Goal: Task Accomplishment & Management: Complete application form

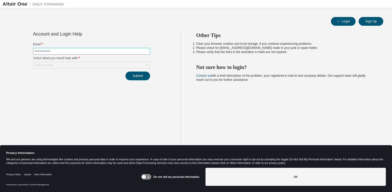
click at [67, 52] on input "text" at bounding box center [91, 51] width 115 height 4
click at [231, 68] on h2 "Not sure how to login?" at bounding box center [285, 67] width 178 height 7
click at [376, 22] on button "Sign Up" at bounding box center [371, 21] width 25 height 9
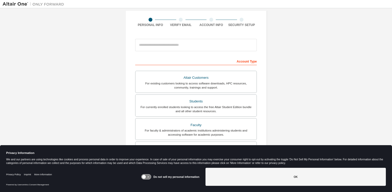
scroll to position [36, 0]
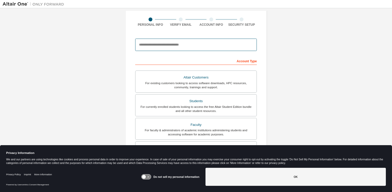
click at [156, 43] on input "email" at bounding box center [196, 45] width 122 height 12
type input "**********"
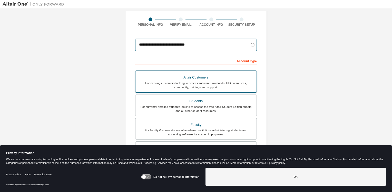
scroll to position [67, 0]
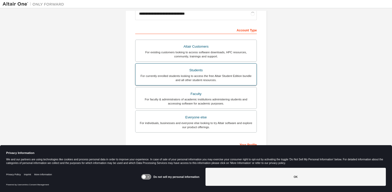
click at [203, 80] on div "For currently enrolled students looking to access the free Altair Student Editi…" at bounding box center [196, 78] width 115 height 8
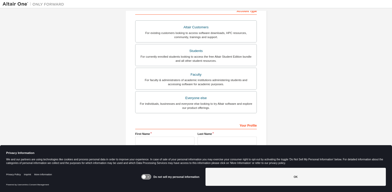
scroll to position [107, 0]
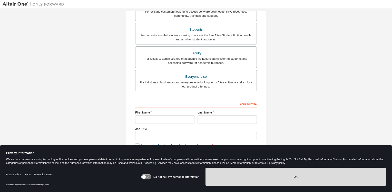
click at [246, 183] on button "OK" at bounding box center [296, 176] width 181 height 18
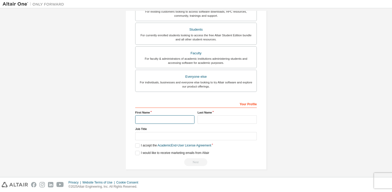
click at [161, 121] on input "text" at bounding box center [164, 119] width 59 height 8
type input "****"
click at [207, 117] on input "text" at bounding box center [227, 119] width 59 height 8
type input "*******"
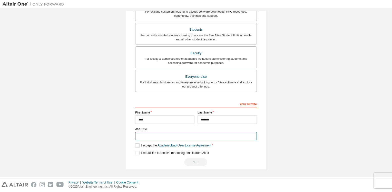
click at [189, 134] on input "text" at bounding box center [196, 136] width 122 height 8
type input "**********"
click at [137, 145] on label "I accept the Academic End-User License Agreement" at bounding box center [173, 145] width 76 height 4
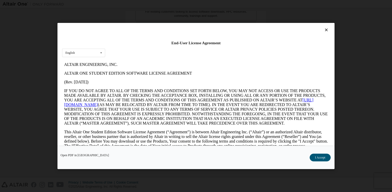
scroll to position [0, 0]
click at [317, 156] on button "I Accept" at bounding box center [320, 157] width 21 height 8
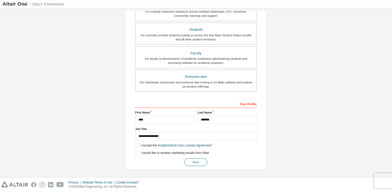
click at [187, 160] on button "Next" at bounding box center [195, 162] width 23 height 8
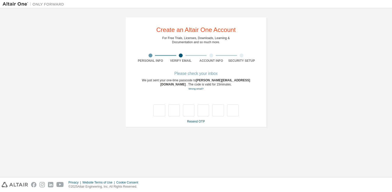
type input "*"
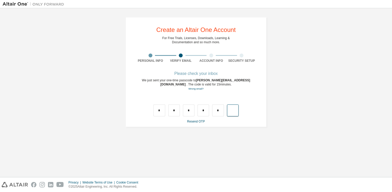
type input "*"
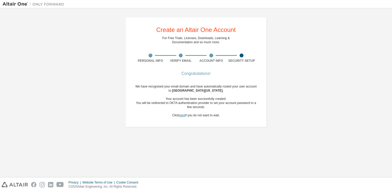
click at [181, 114] on link "here" at bounding box center [182, 115] width 6 height 4
